Goal: Browse casually

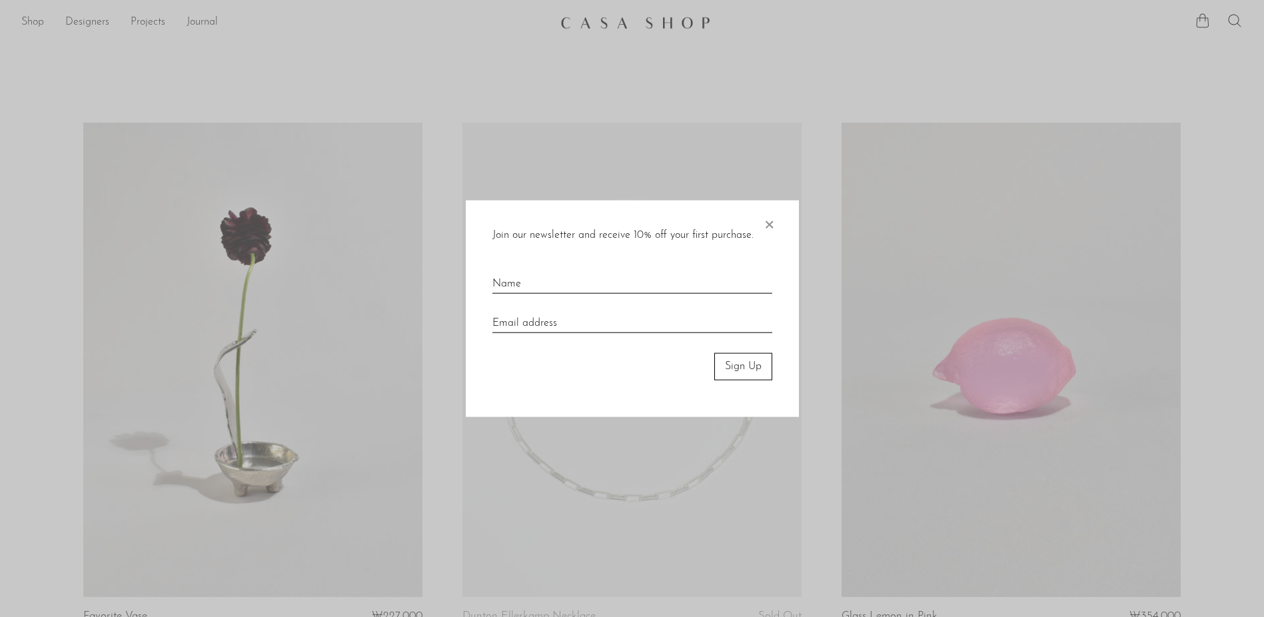
click at [550, 276] on input "text" at bounding box center [632, 278] width 280 height 29
type input "w"
type input "정미정"
type input "jmisung@korea.kr"
click at [747, 372] on button "Sign Up" at bounding box center [743, 366] width 58 height 27
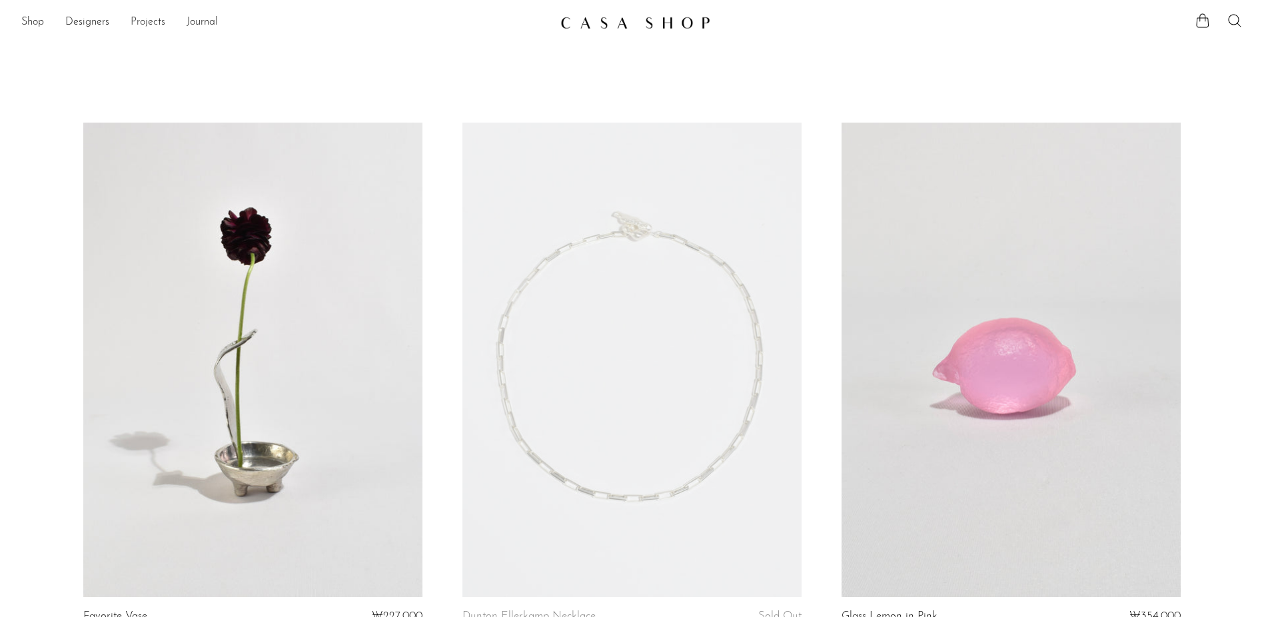
click at [145, 18] on link "Projects" at bounding box center [148, 22] width 35 height 17
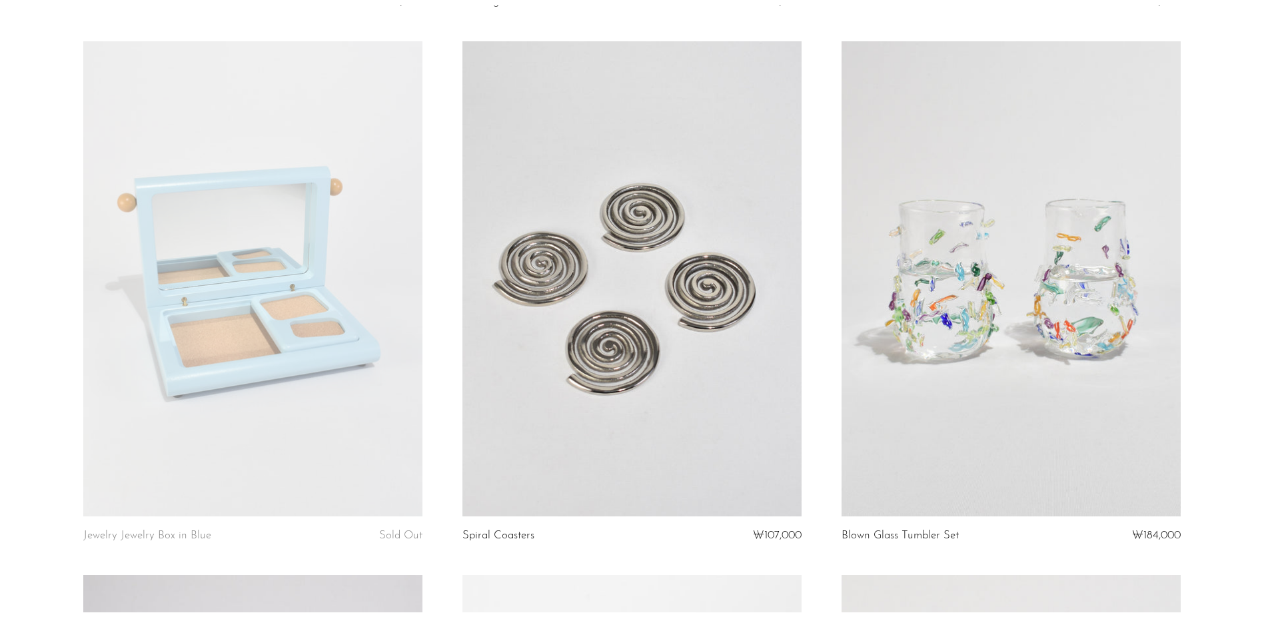
scroll to position [1132, 0]
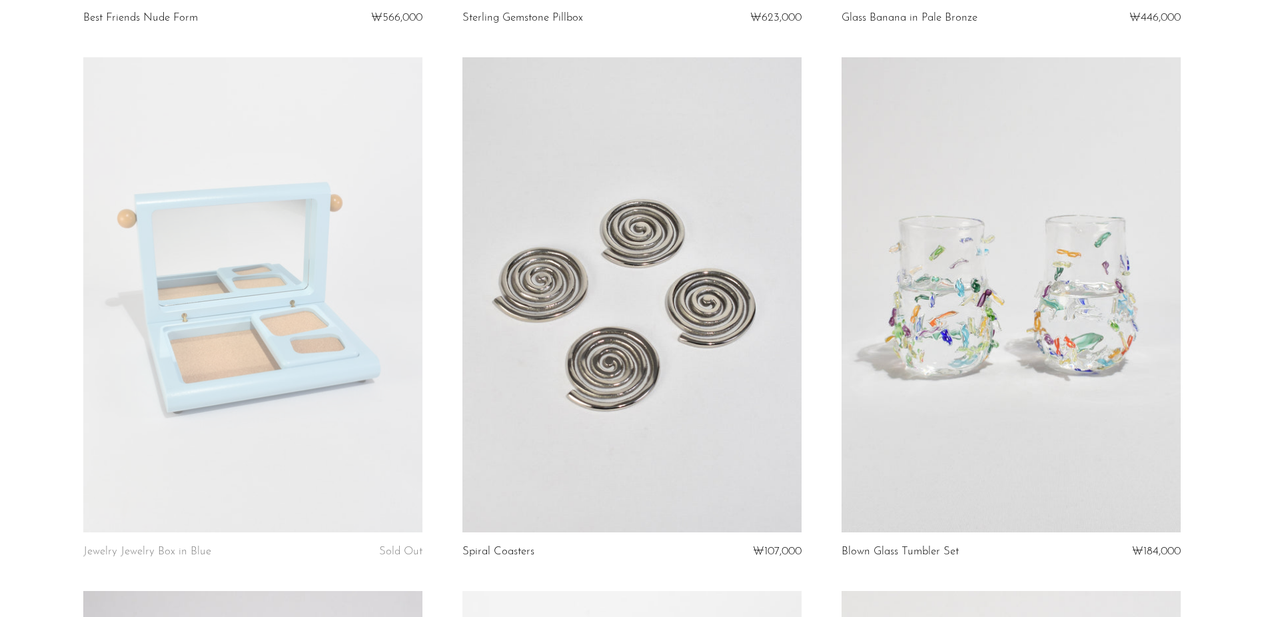
click at [643, 352] on link at bounding box center [631, 294] width 339 height 475
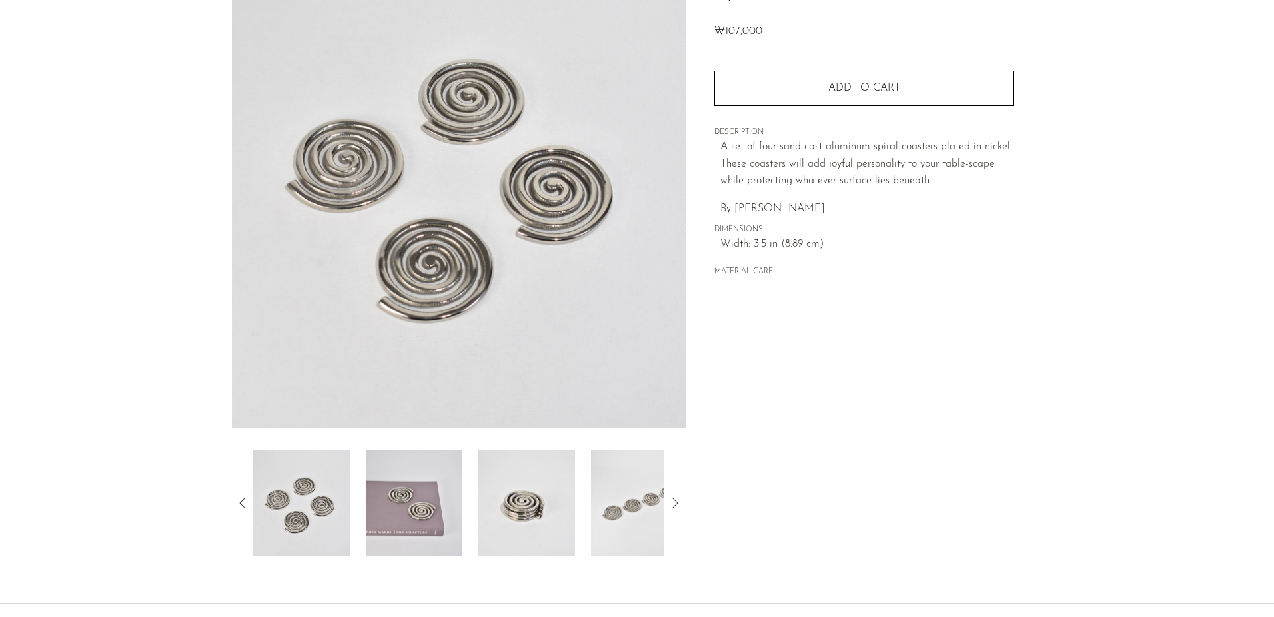
scroll to position [133, 0]
click at [412, 509] on img at bounding box center [414, 502] width 97 height 107
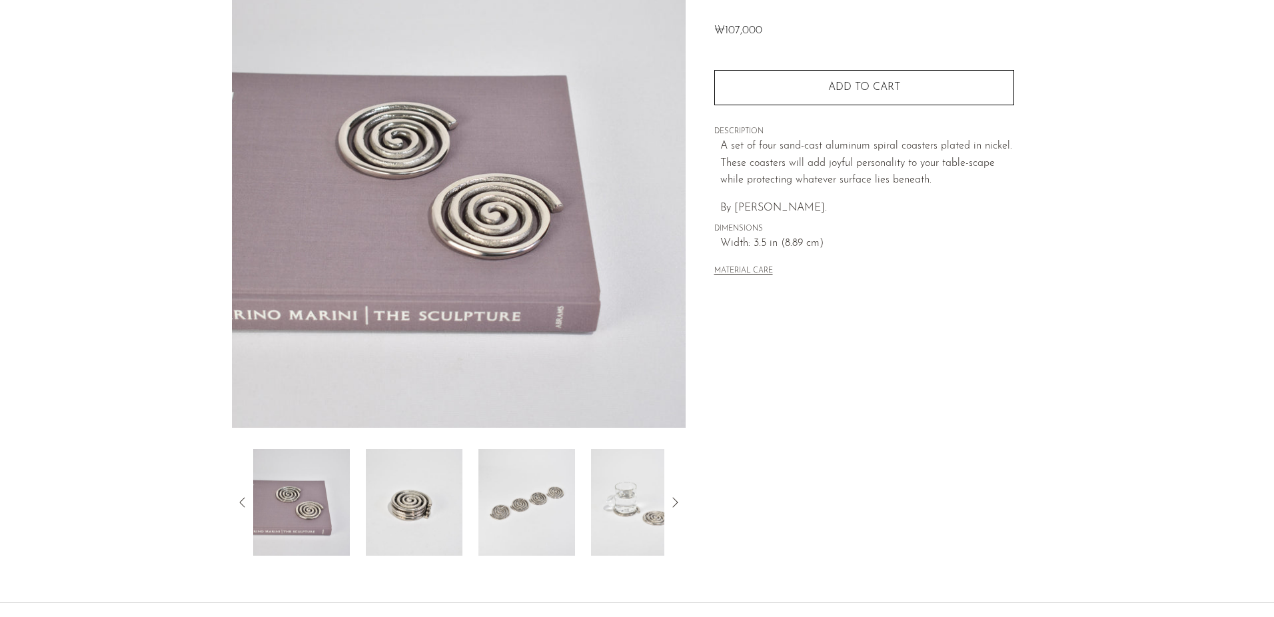
click at [426, 507] on img at bounding box center [414, 502] width 97 height 107
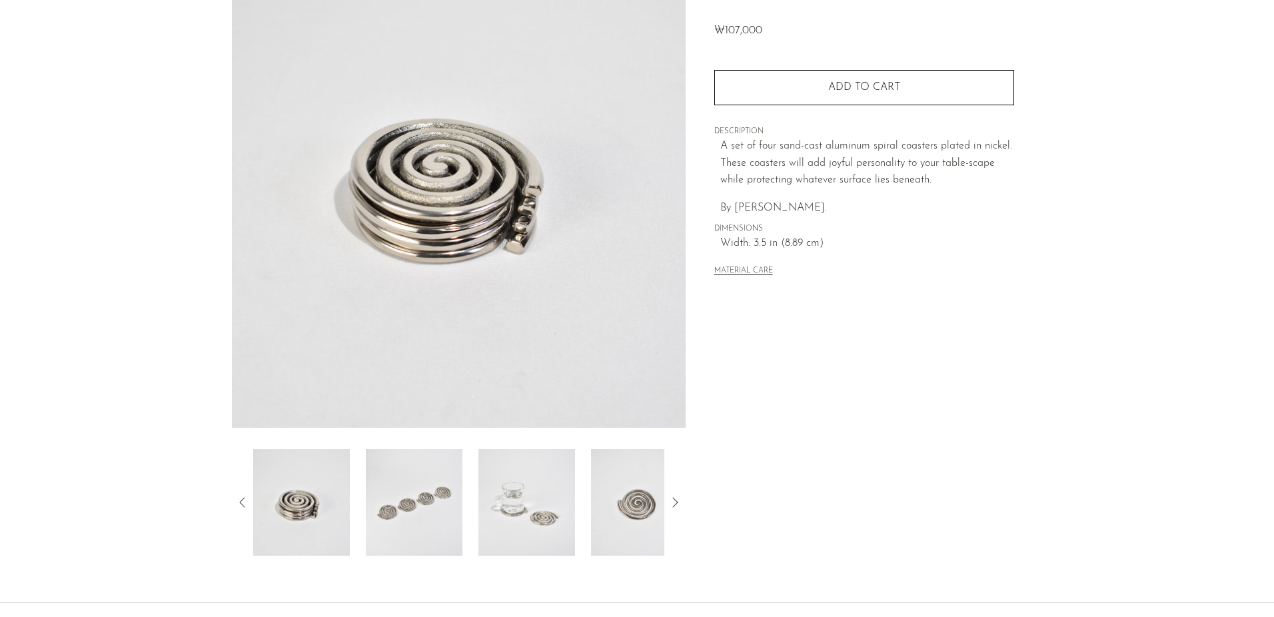
click at [449, 505] on img at bounding box center [414, 502] width 97 height 107
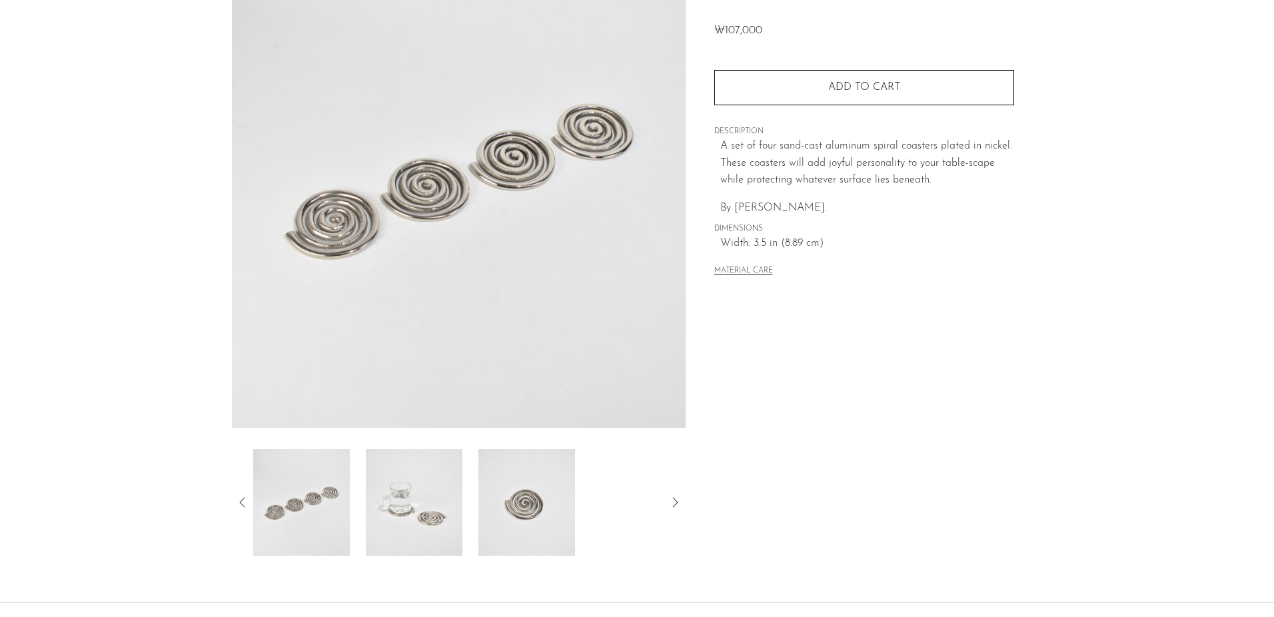
click at [416, 503] on img at bounding box center [414, 502] width 97 height 107
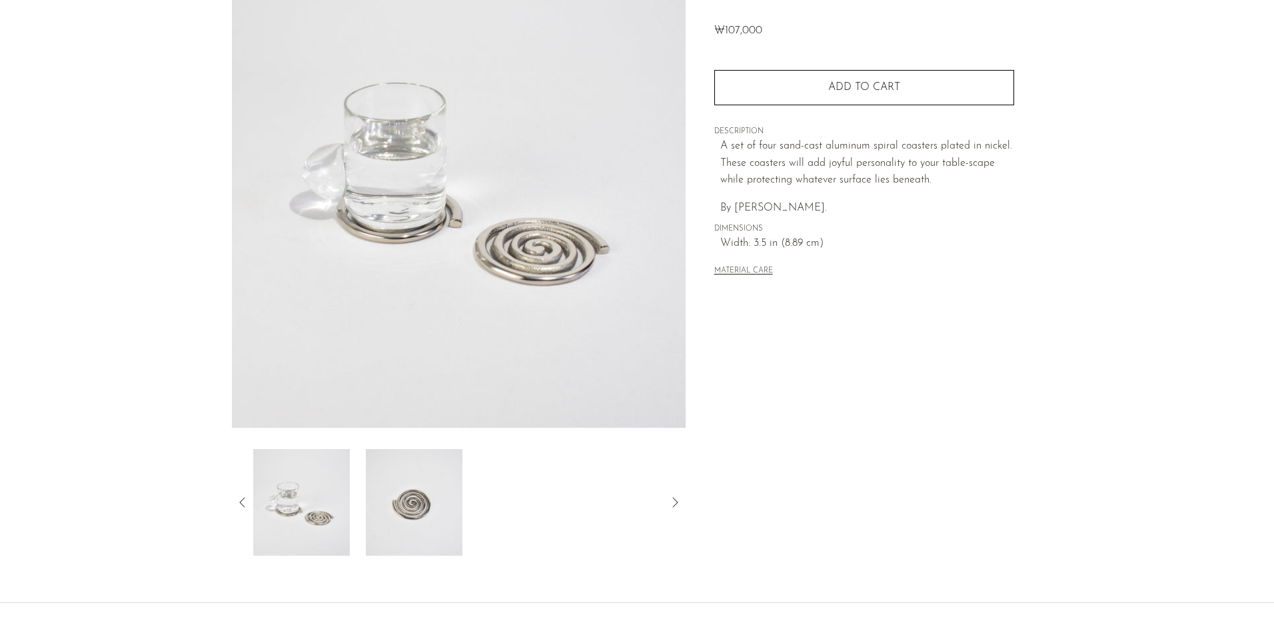
click at [426, 503] on img at bounding box center [414, 502] width 97 height 107
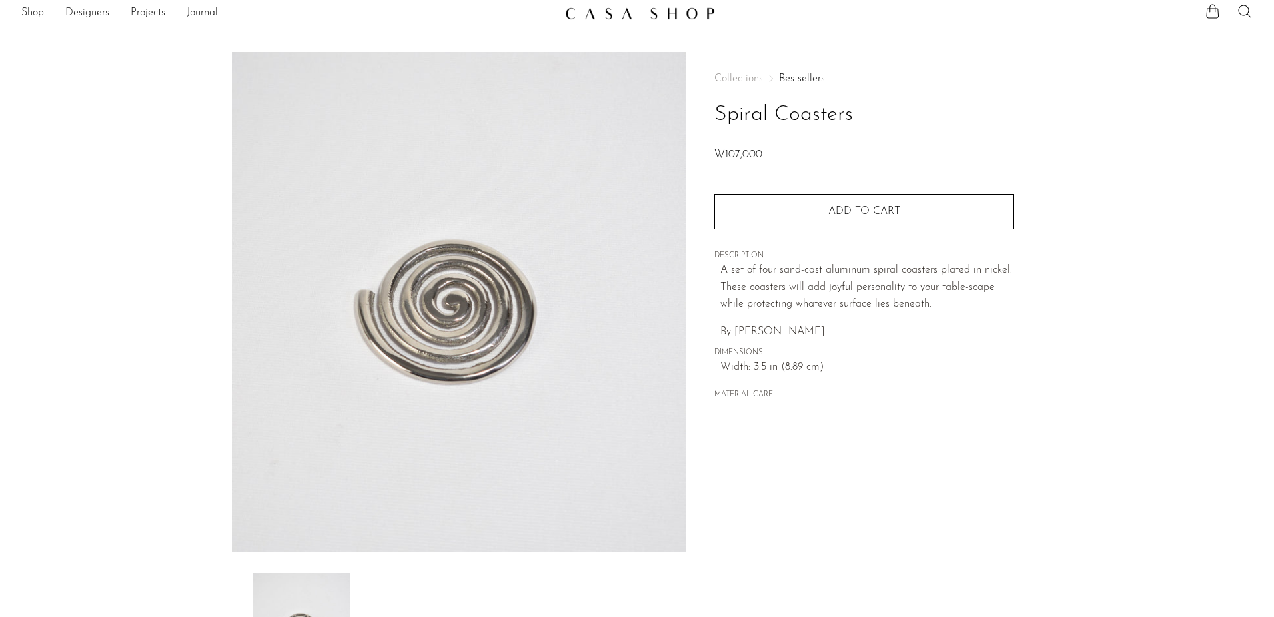
scroll to position [0, 0]
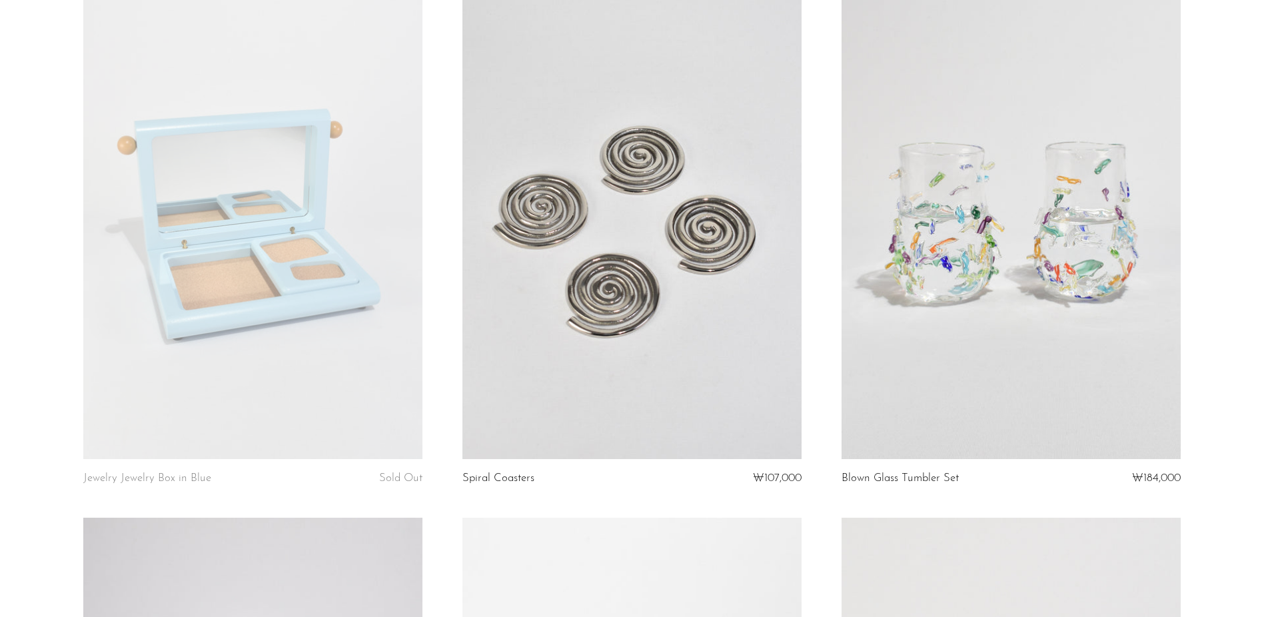
scroll to position [1199, 0]
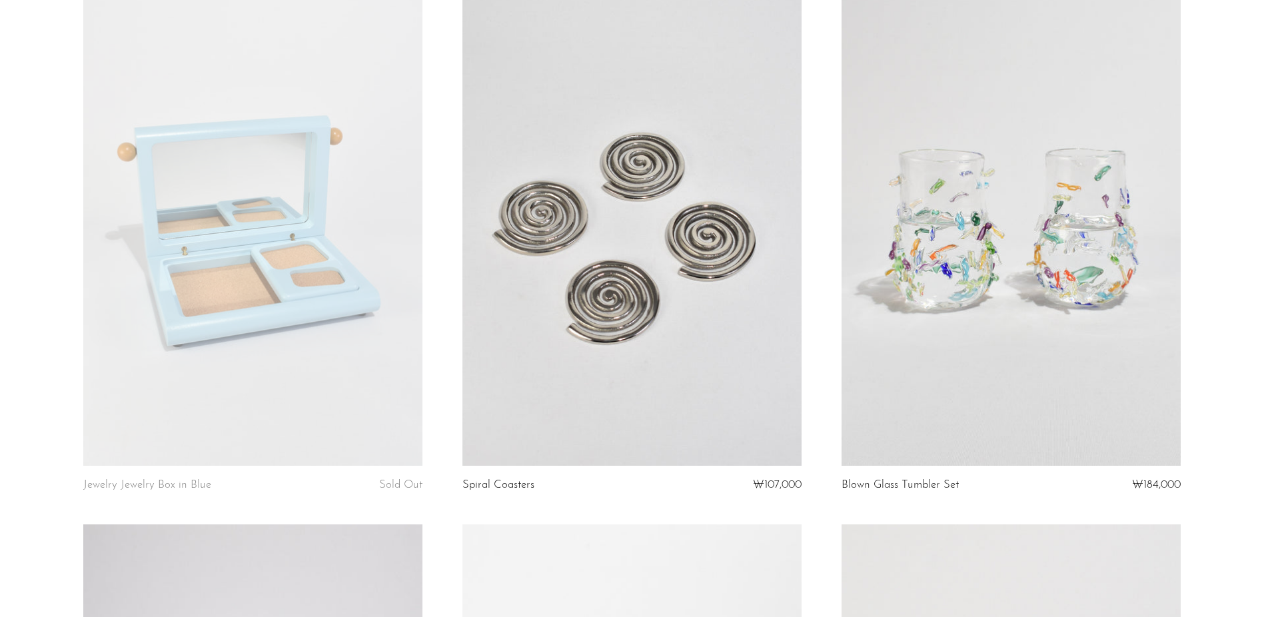
click at [1030, 276] on link at bounding box center [1010, 228] width 339 height 475
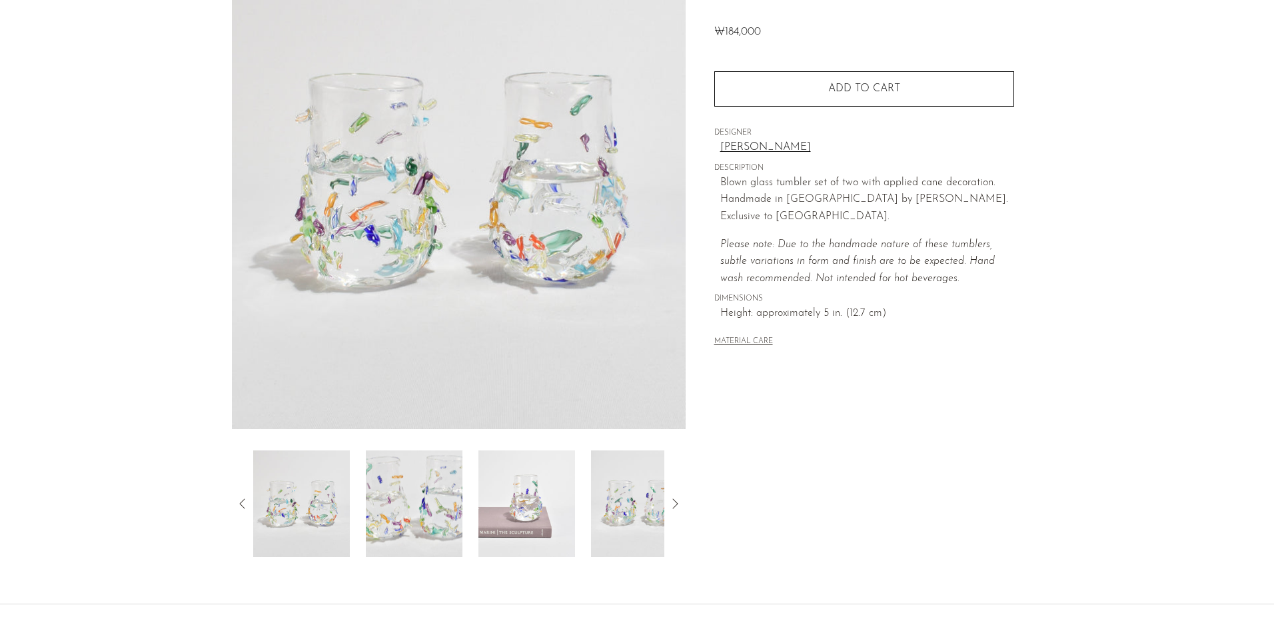
scroll to position [133, 0]
click at [405, 497] on img at bounding box center [414, 502] width 97 height 107
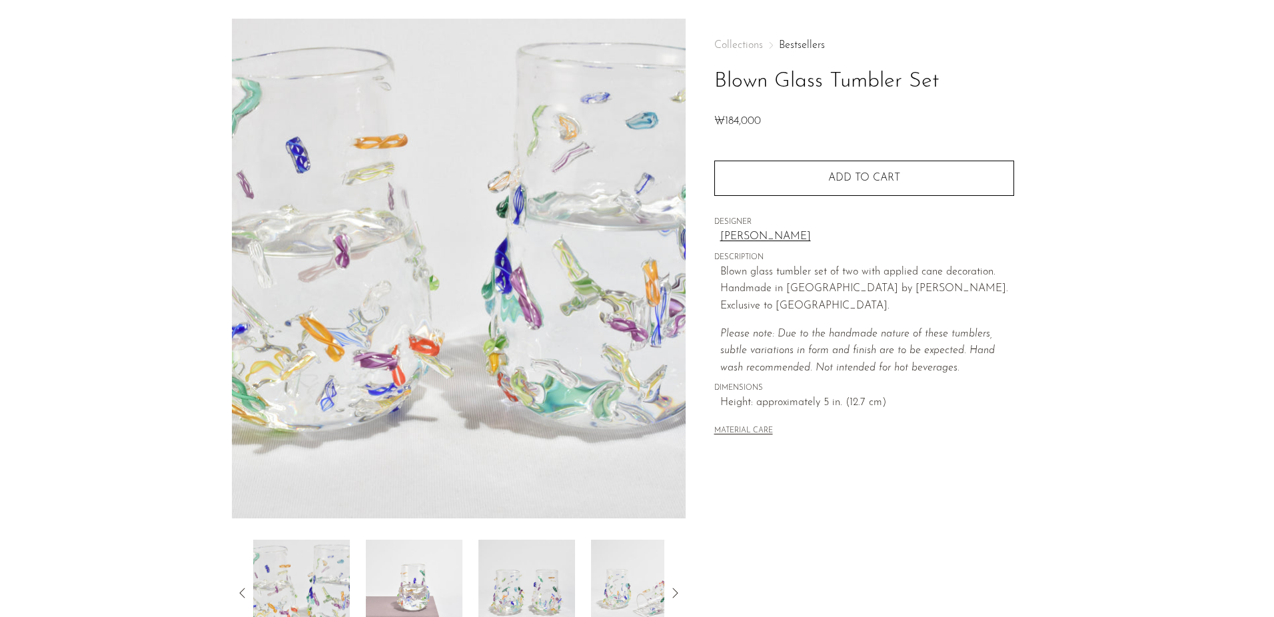
scroll to position [67, 0]
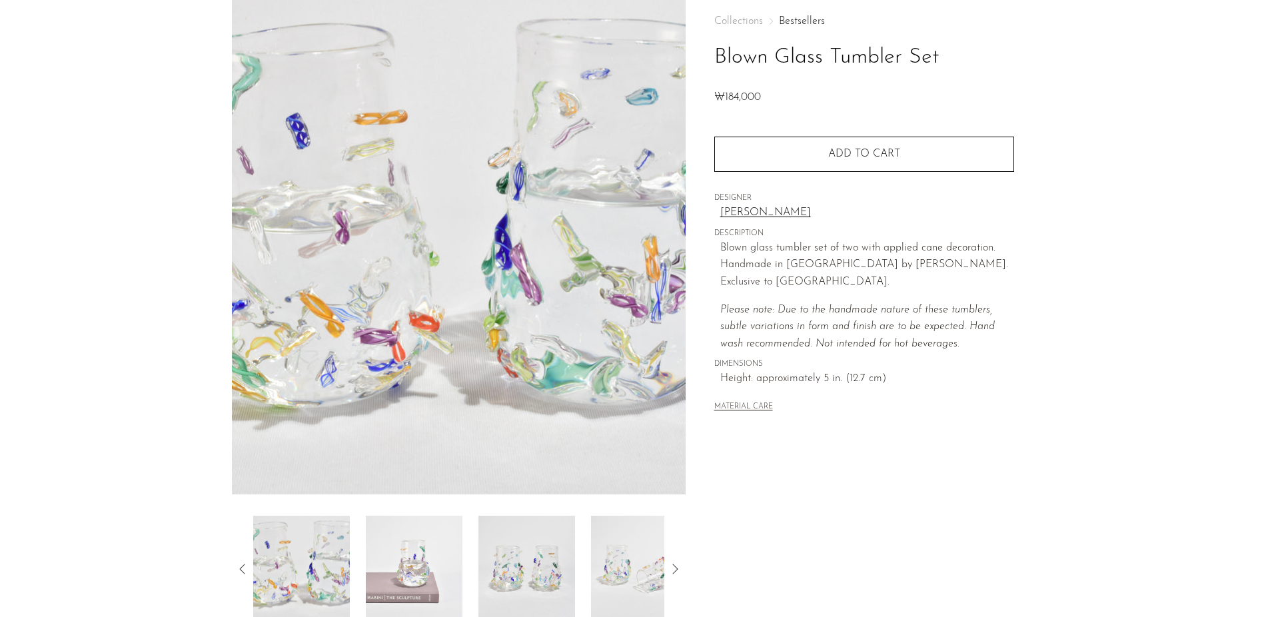
click at [543, 560] on img at bounding box center [526, 569] width 97 height 107
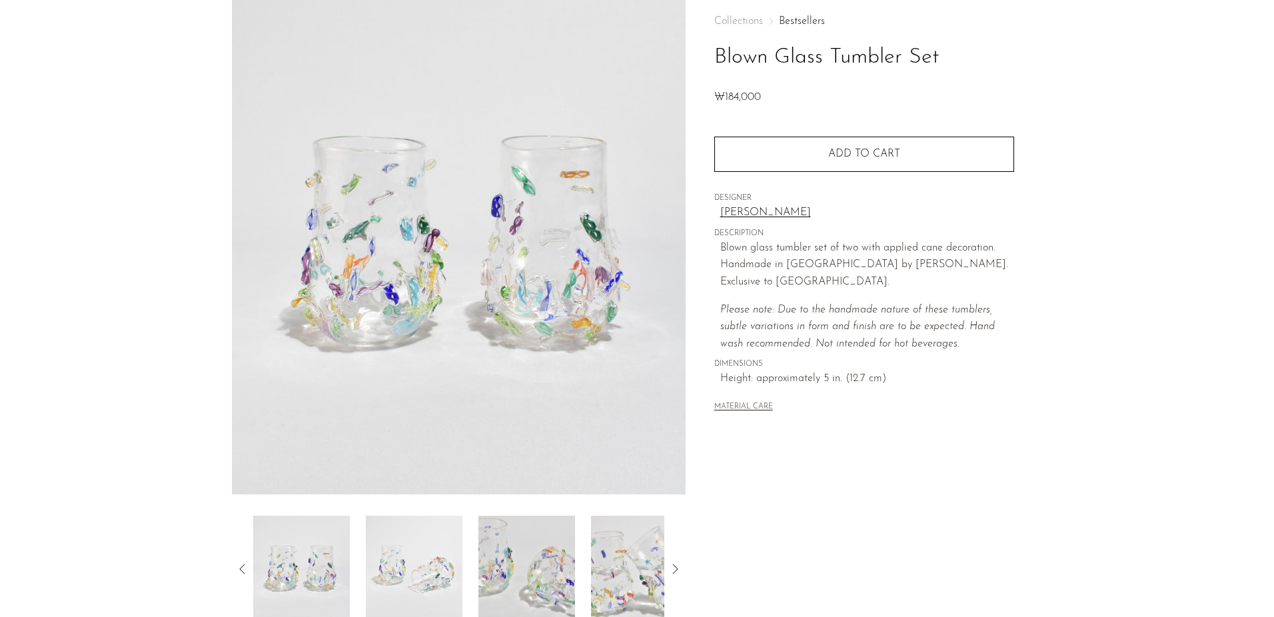
click at [424, 564] on img at bounding box center [414, 569] width 97 height 107
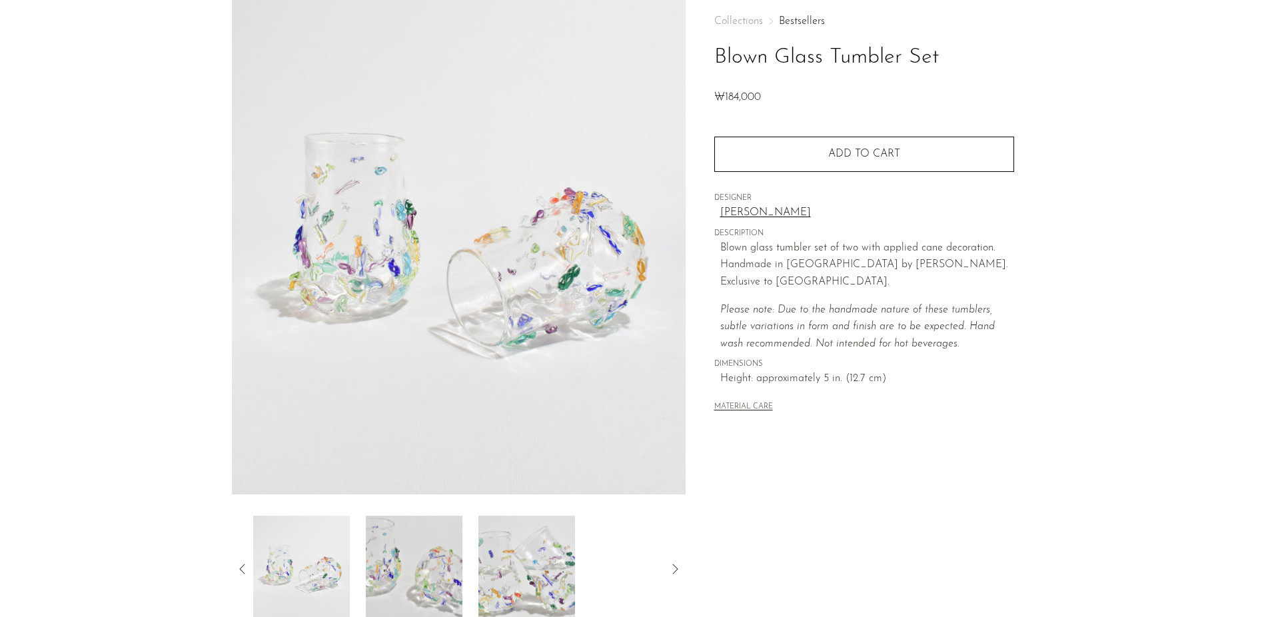
click at [431, 564] on img at bounding box center [414, 569] width 97 height 107
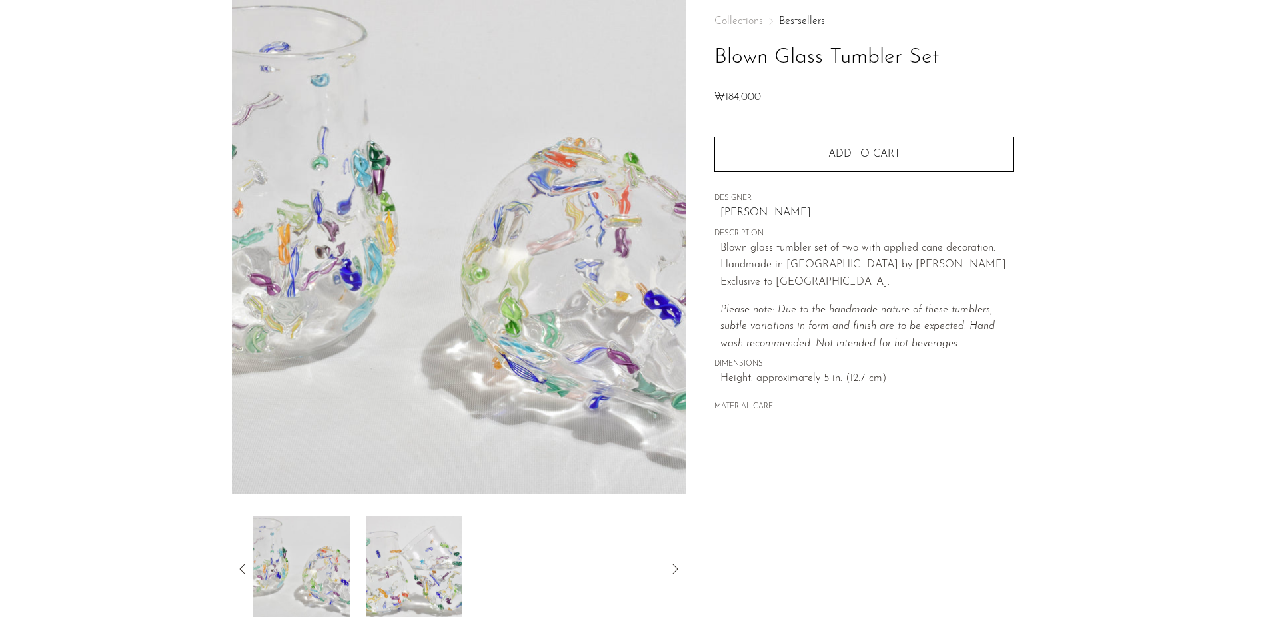
click at [436, 564] on img at bounding box center [414, 569] width 97 height 107
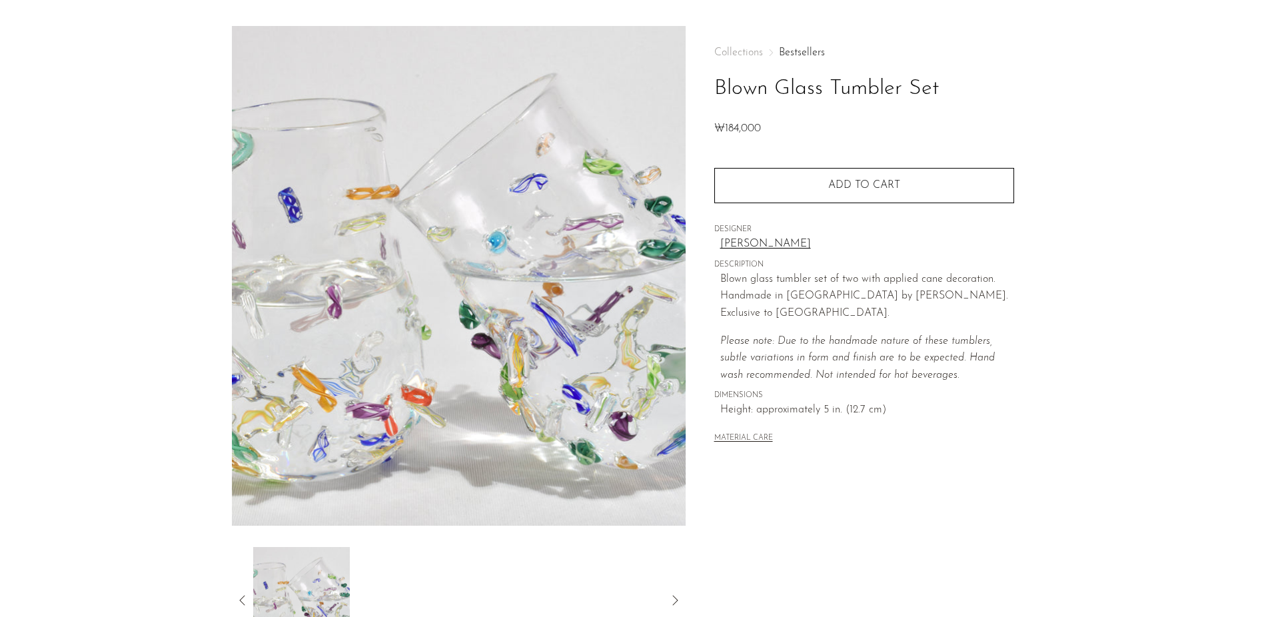
scroll to position [0, 0]
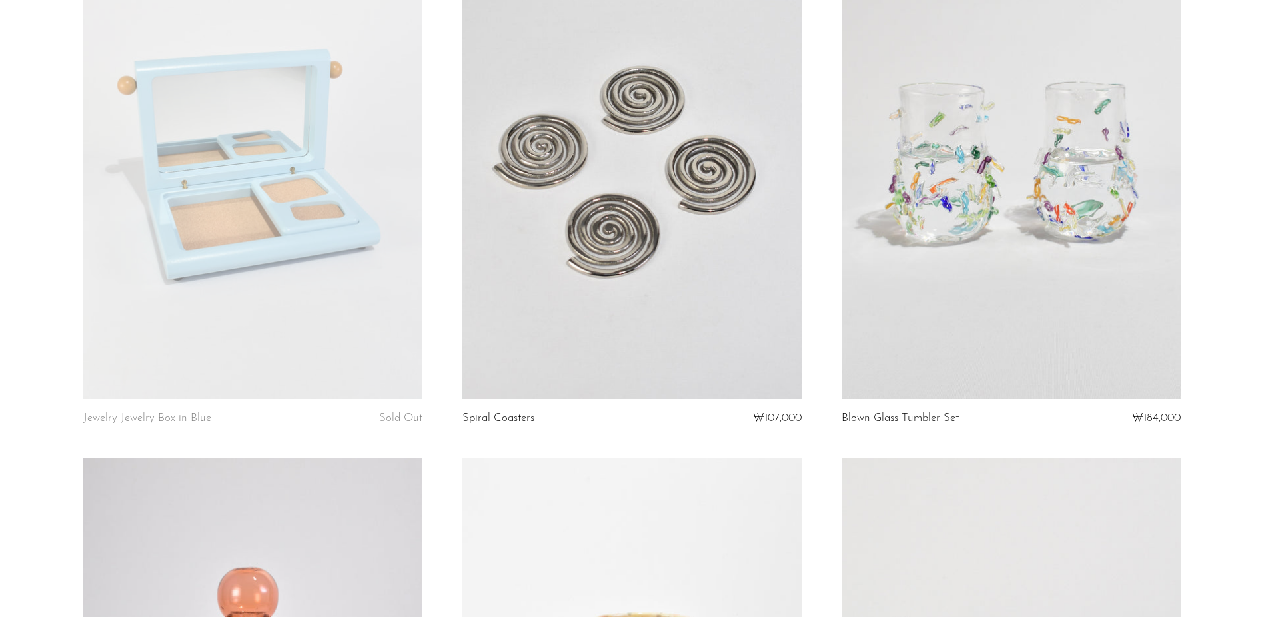
scroll to position [1235, 0]
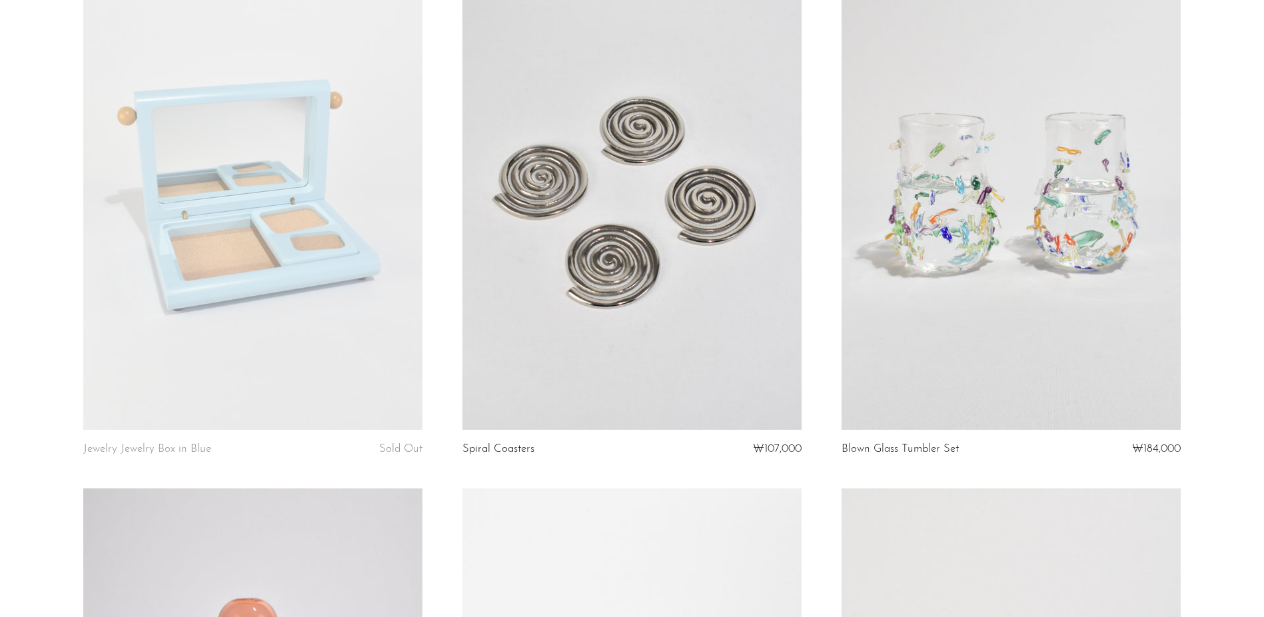
click at [968, 251] on link at bounding box center [1010, 192] width 339 height 475
